Goal: Task Accomplishment & Management: Manage account settings

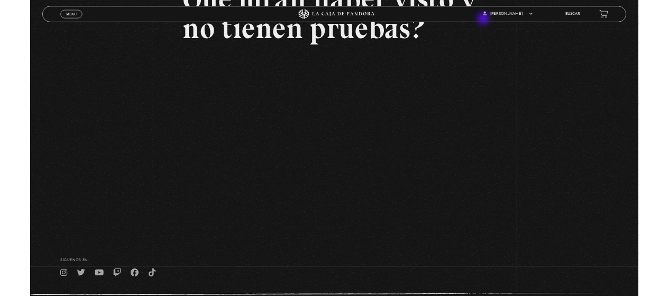
scroll to position [145, 0]
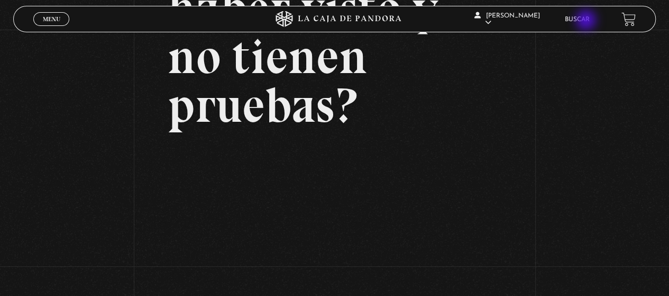
click at [587, 21] on link "Buscar" at bounding box center [577, 19] width 25 height 6
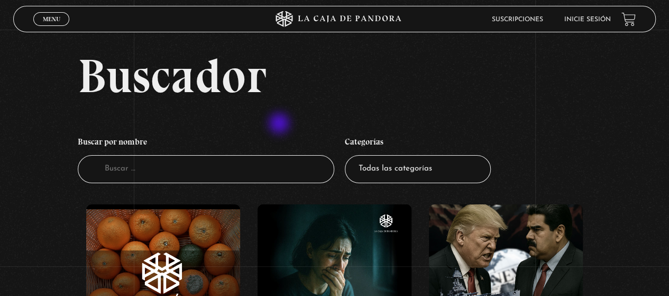
scroll to position [106, 0]
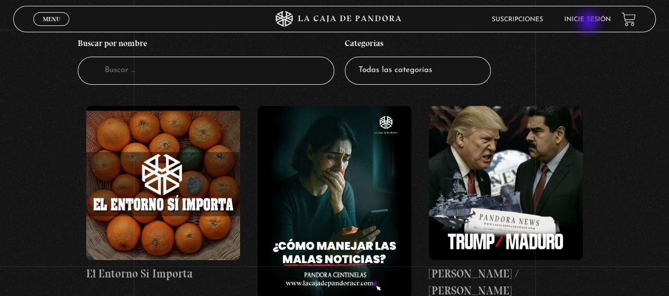
click at [590, 23] on link "Inicie sesión" at bounding box center [588, 19] width 47 height 6
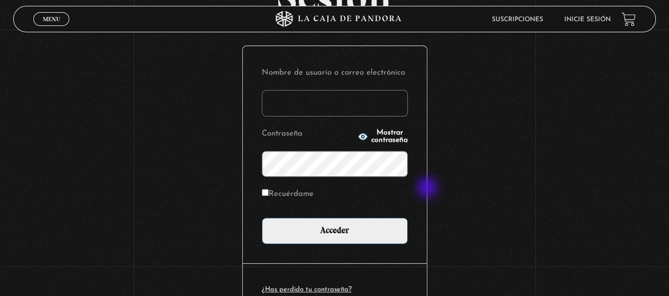
scroll to position [159, 0]
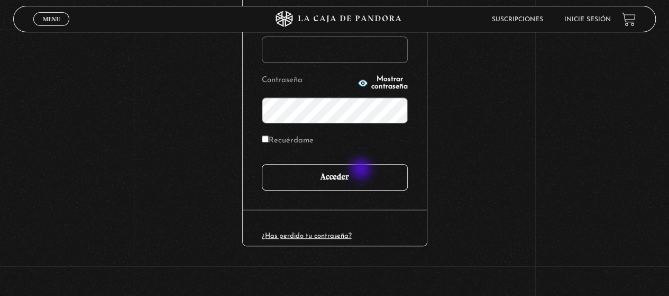
type input "[EMAIL_ADDRESS][DOMAIN_NAME]"
click at [362, 170] on input "Acceder" at bounding box center [335, 177] width 146 height 26
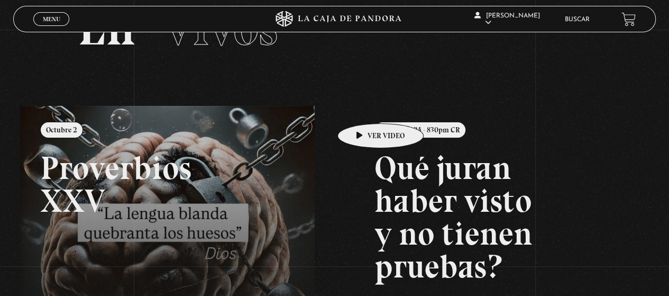
scroll to position [106, 0]
